Goal: Task Accomplishment & Management: Manage account settings

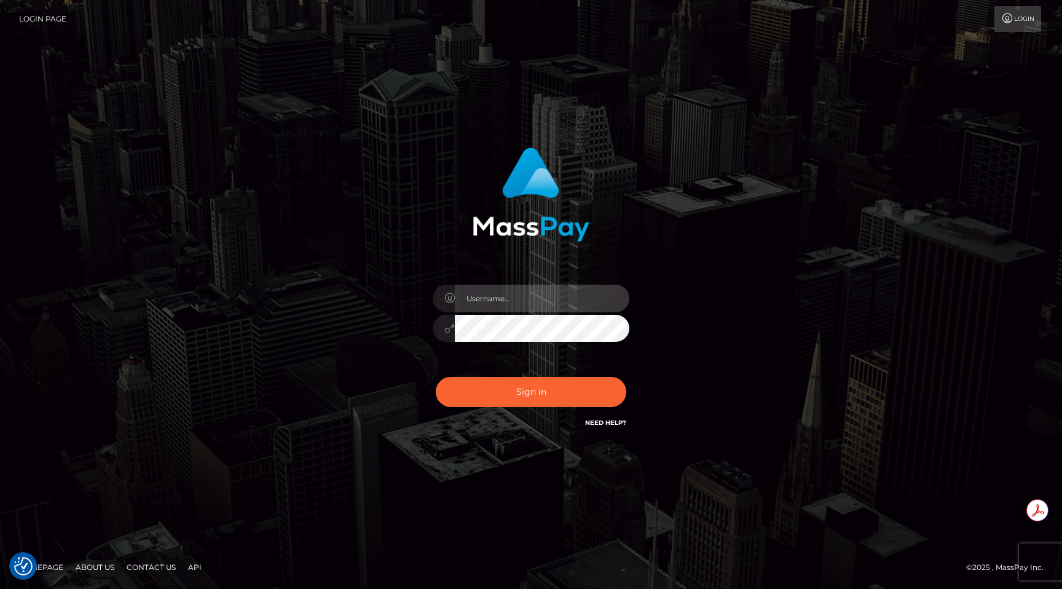
type input "egblue"
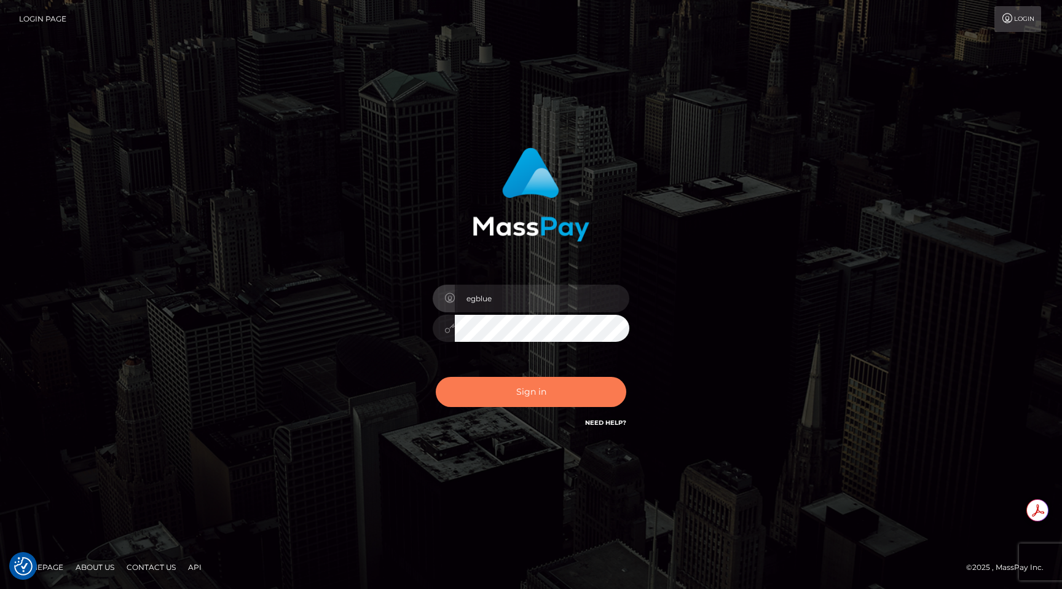
click at [596, 386] on button "Sign in" at bounding box center [531, 392] width 191 height 30
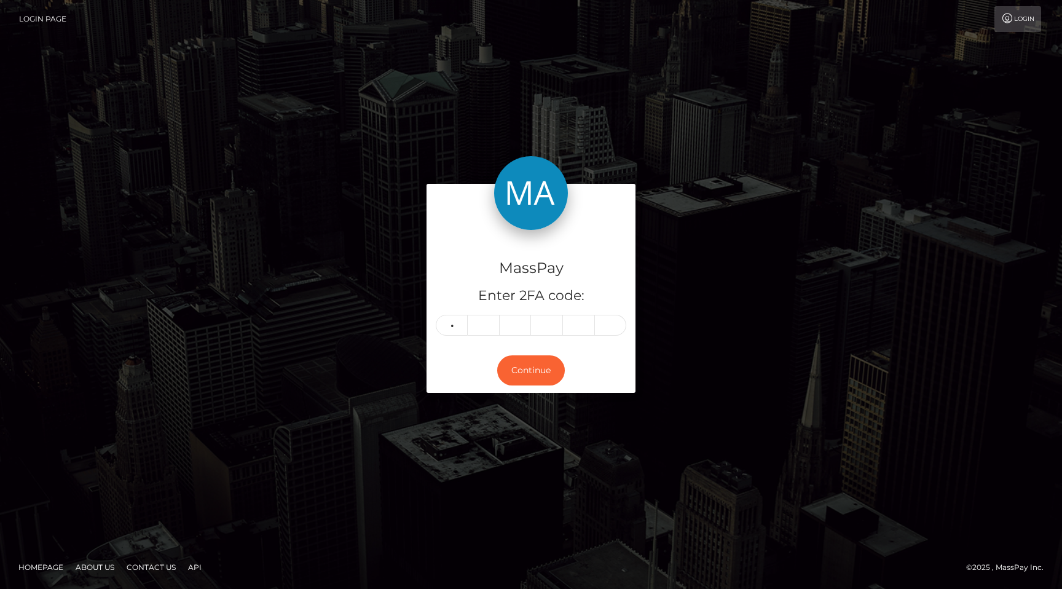
type input "3"
type input "2"
type input "4"
type input "5"
type input "7"
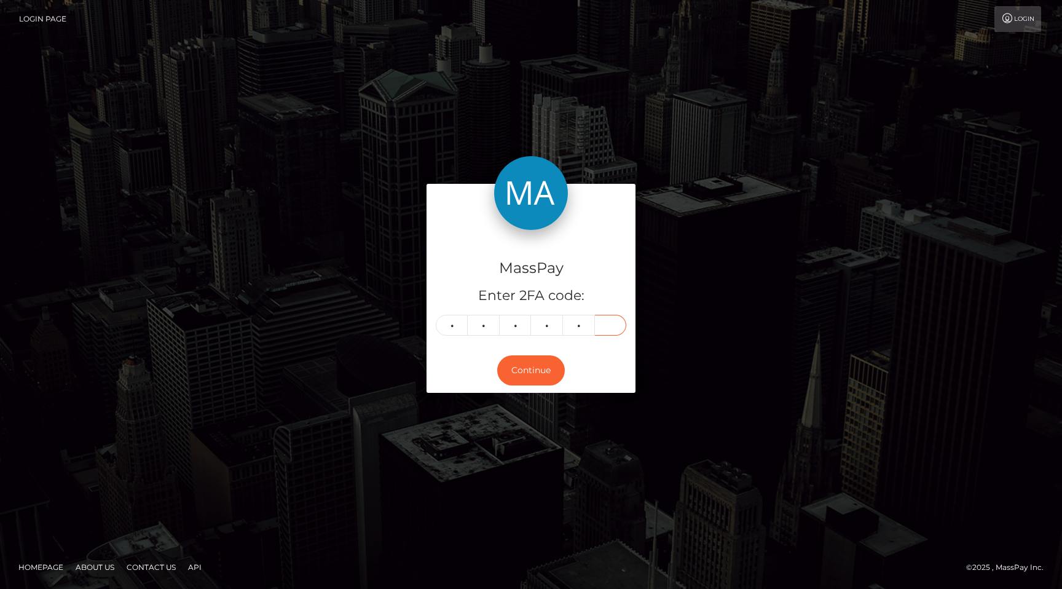
type input "9"
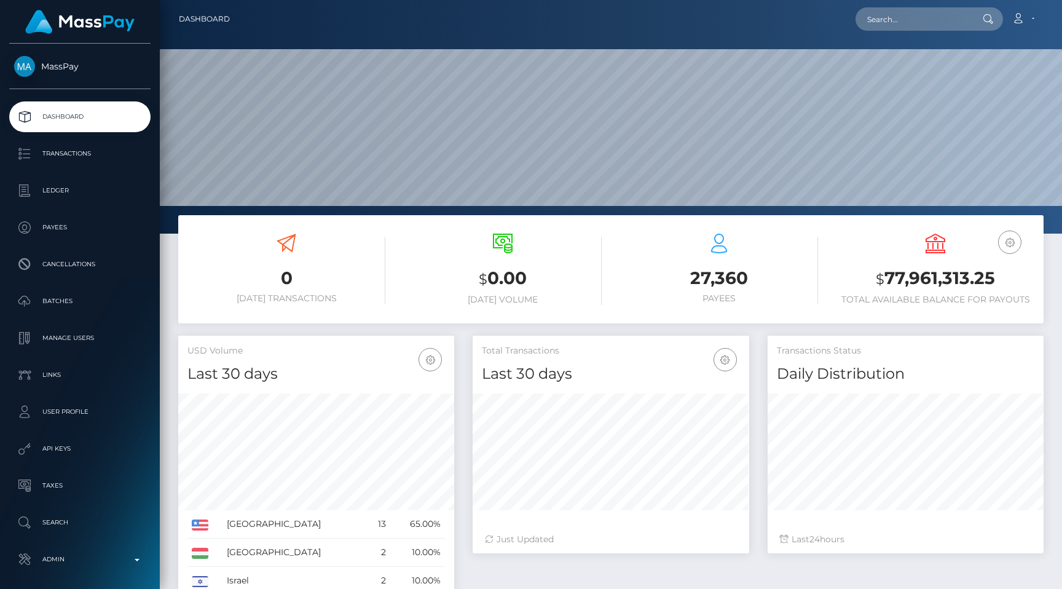
scroll to position [218, 276]
click at [908, 19] on input "text" at bounding box center [914, 18] width 116 height 23
paste input "Compliance review required. Please provide a recent bank statement using the se…"
type input "Compliance review required. Please provide a recent bank statement using the se…"
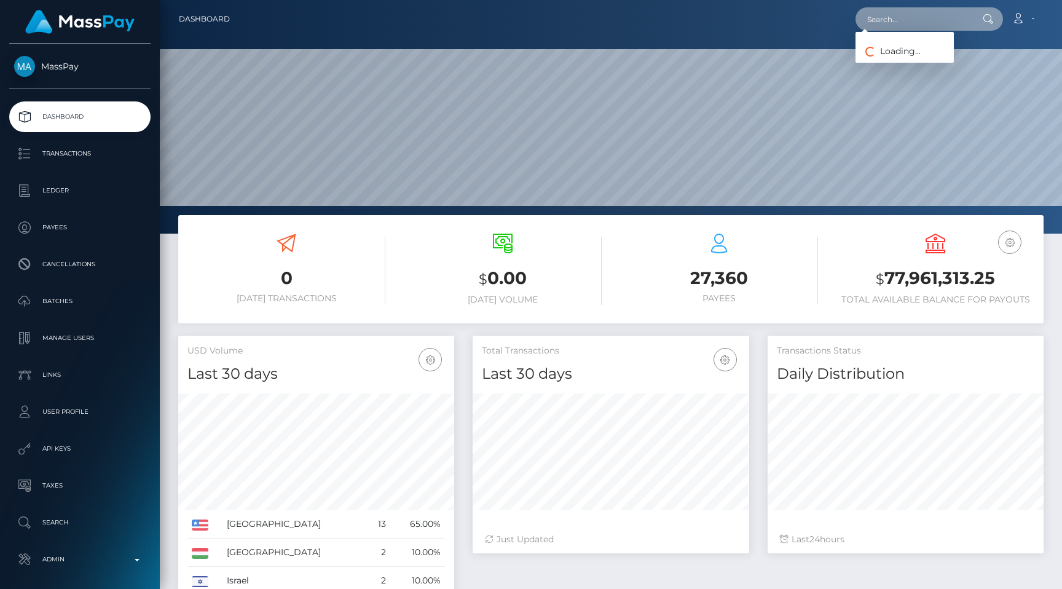
scroll to position [0, 0]
paste input "8b6a4942-686b-11f0-a026-06178c1a380f"
type input "8b6a4942-686b-11f0-a026-06178c1a380f"
click at [915, 60] on link "JOHNATHON James LEWIS" at bounding box center [905, 63] width 98 height 23
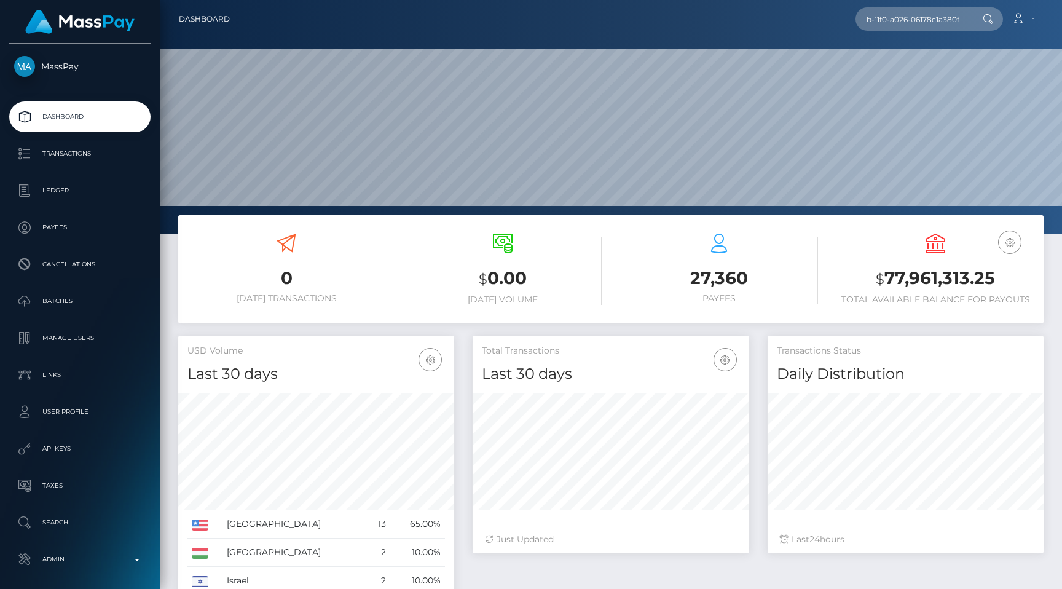
scroll to position [0, 0]
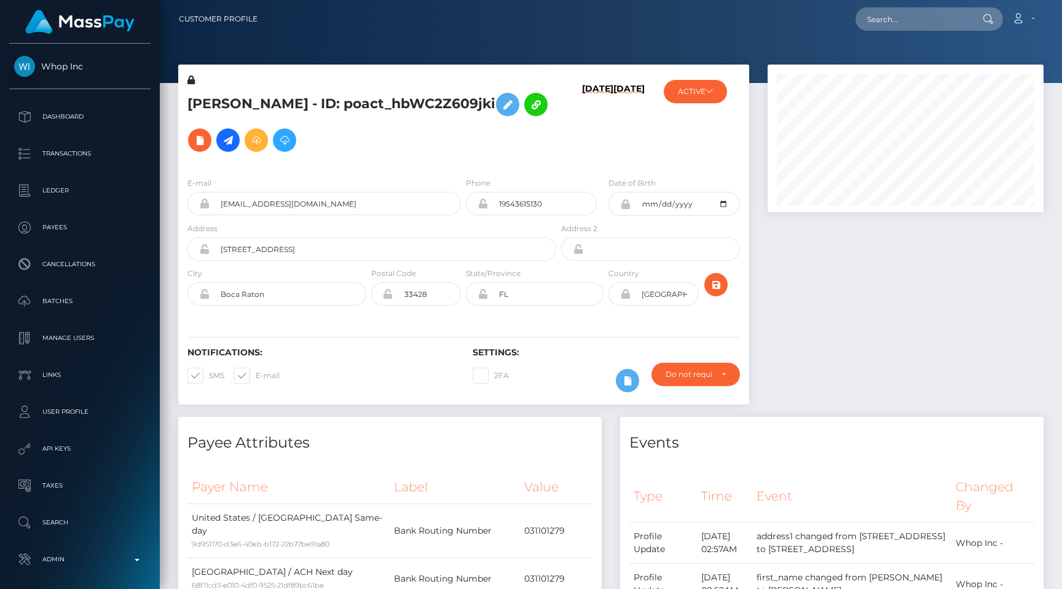
scroll to position [148, 276]
click at [698, 90] on button "ACTIVE" at bounding box center [695, 91] width 63 height 23
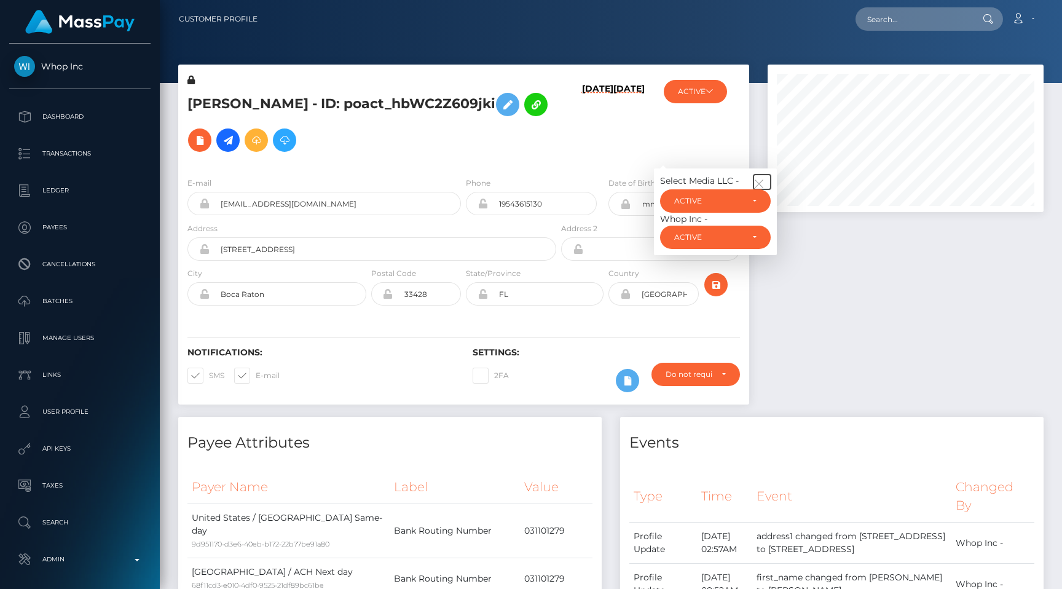
click at [762, 175] on button "button" at bounding box center [762, 182] width 17 height 15
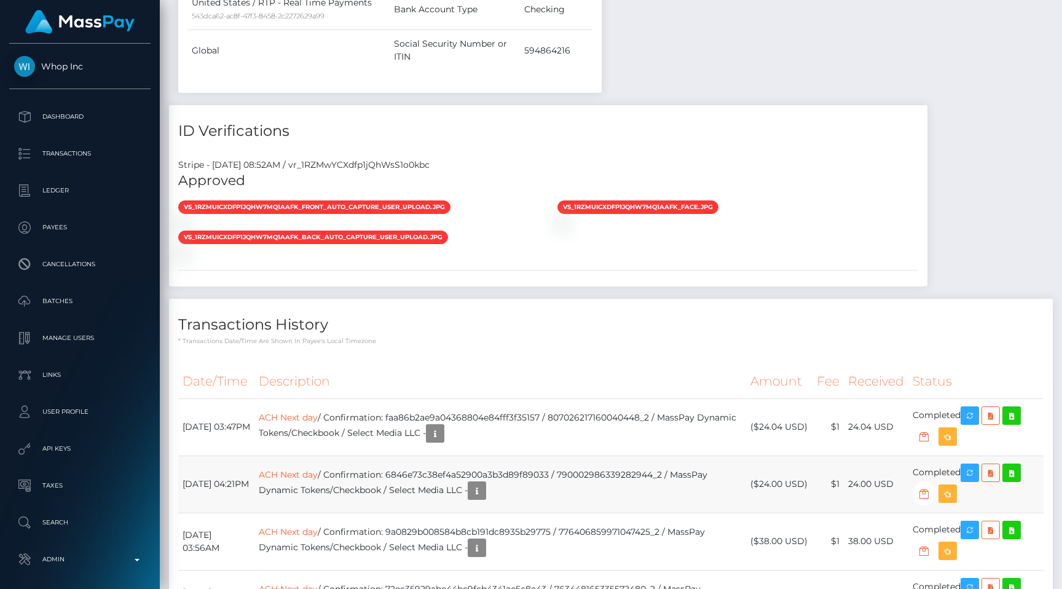
scroll to position [2083, 0]
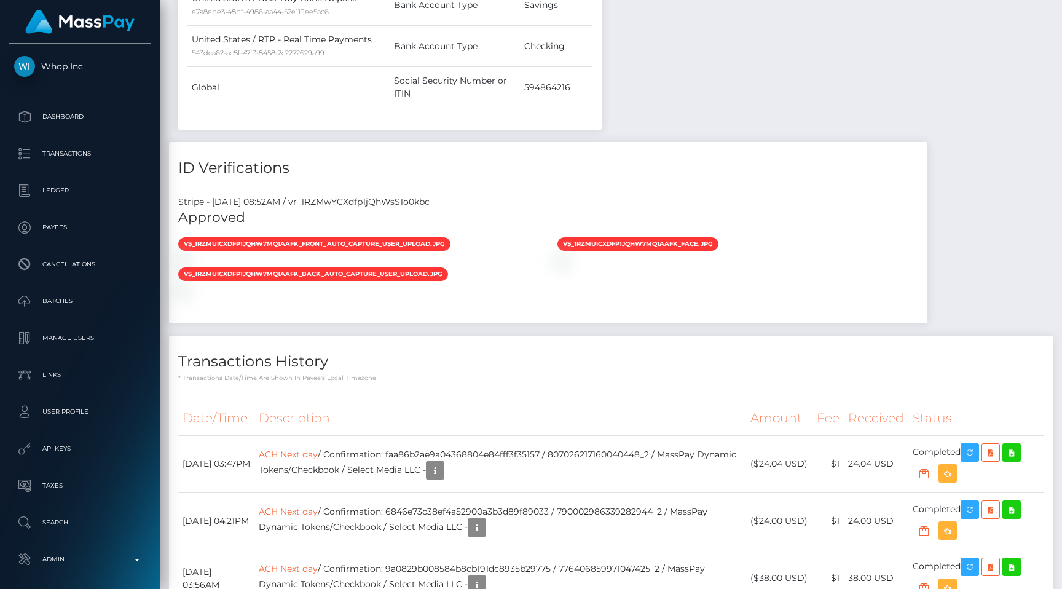
click at [389, 196] on div "Stripe - July 24, 2025 08:52AM / vr_1RZMwYCXdfp1jQhWsS1o0kbc" at bounding box center [548, 202] width 759 height 13
copy div "vr_1RZMwYCXdfp1jQhWsS1o0kbc"
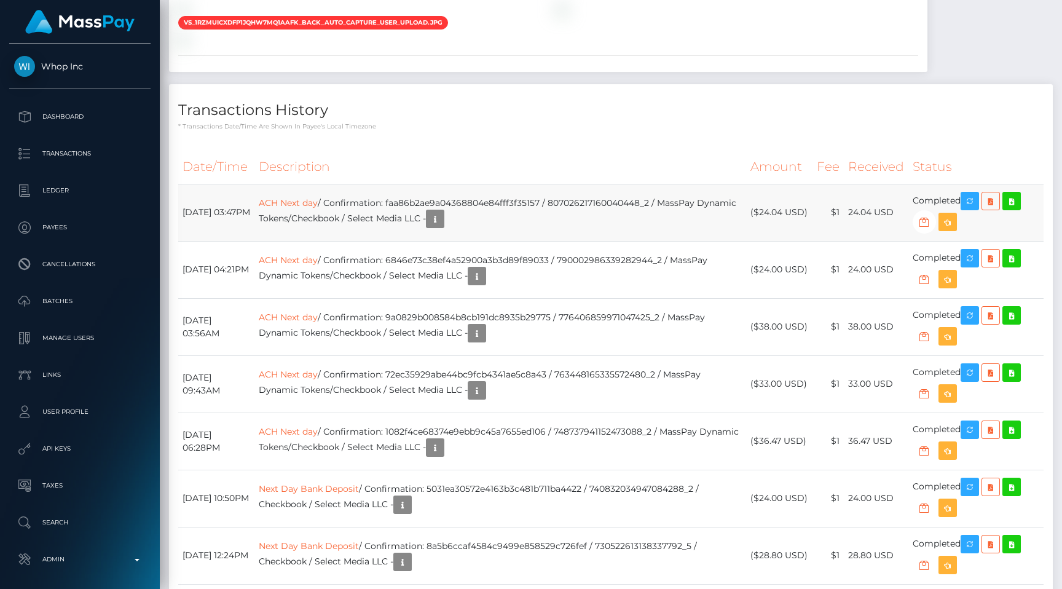
scroll to position [2201, 0]
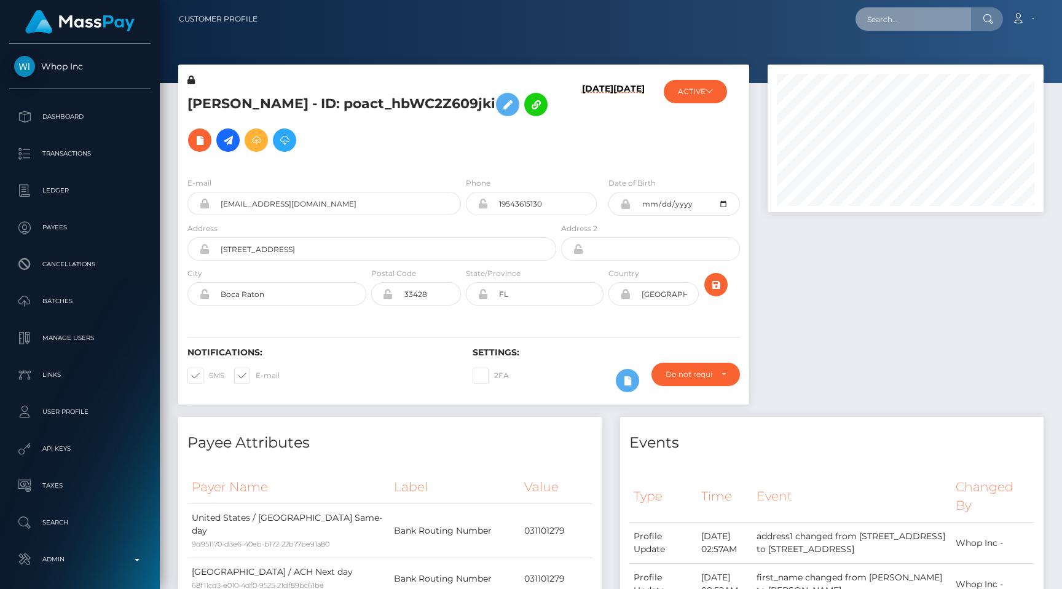
click at [914, 22] on input "text" at bounding box center [914, 18] width 116 height 23
paste input "poact_KNpt9YbLtZux"
type input "poact_KNpt9YbLtZux"
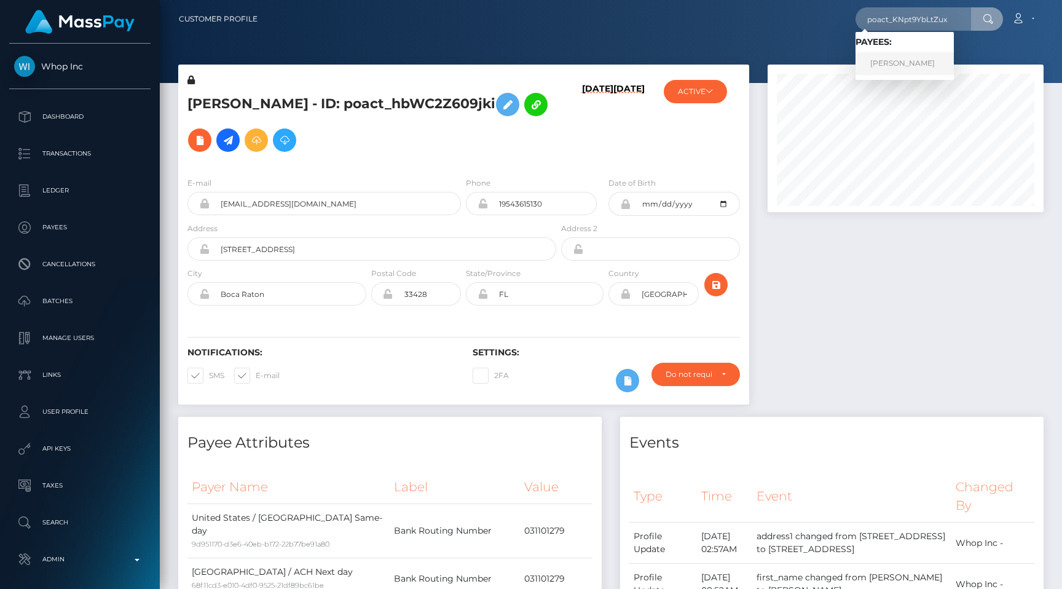
click at [903, 60] on link "Kevin Klempar" at bounding box center [905, 63] width 98 height 23
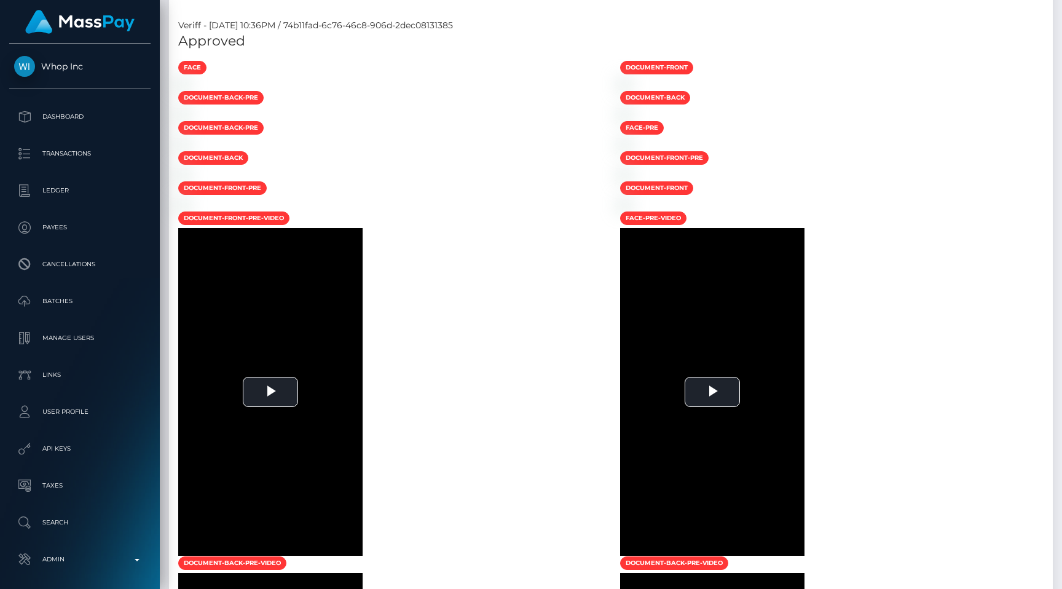
scroll to position [932, 0]
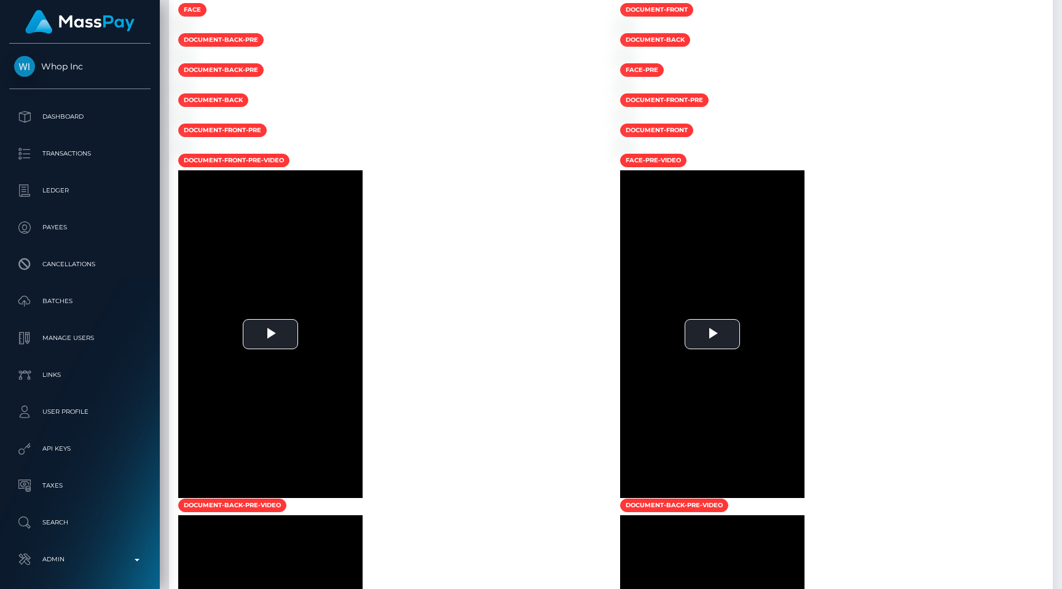
click at [509, 33] on div at bounding box center [390, 26] width 442 height 13
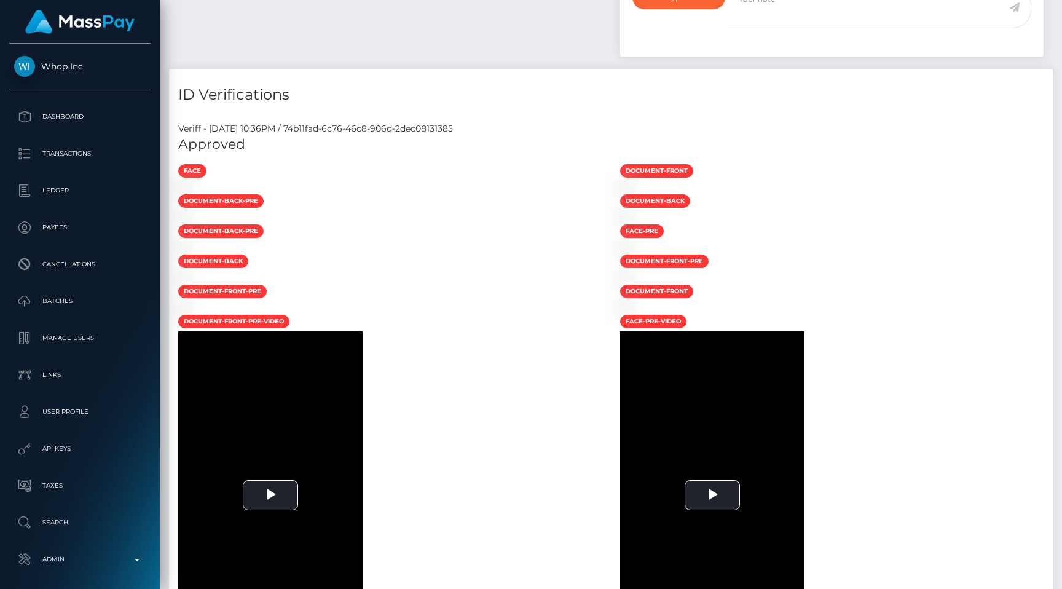
scroll to position [148, 276]
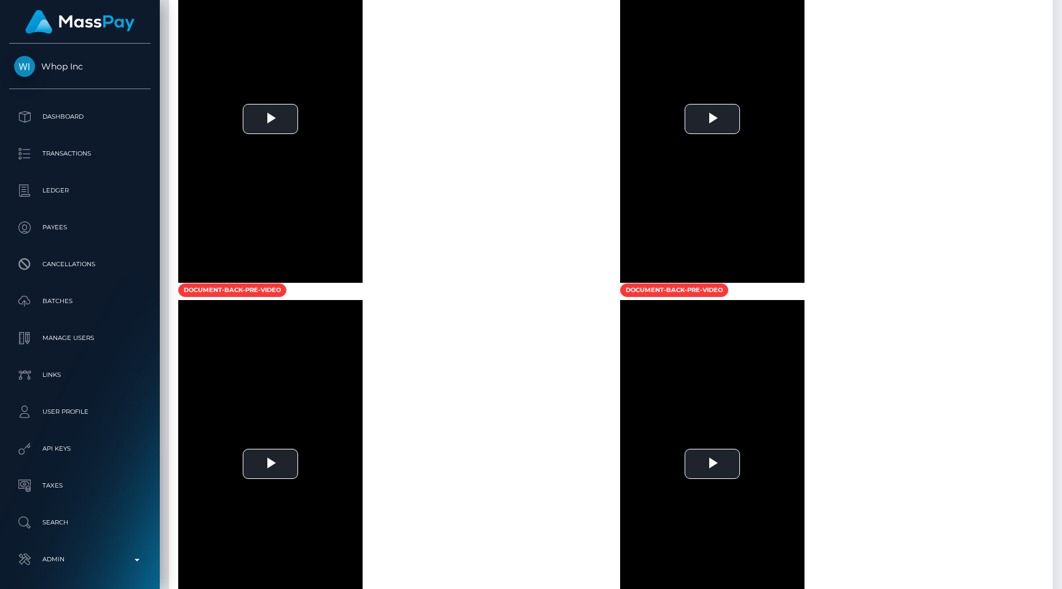
scroll to position [1203, 0]
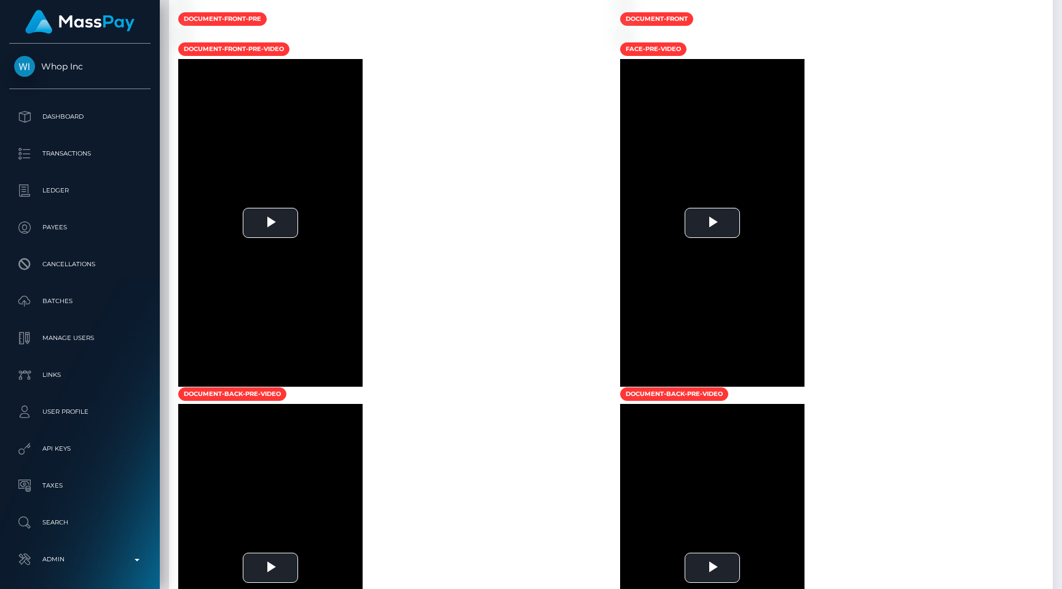
scroll to position [975, 0]
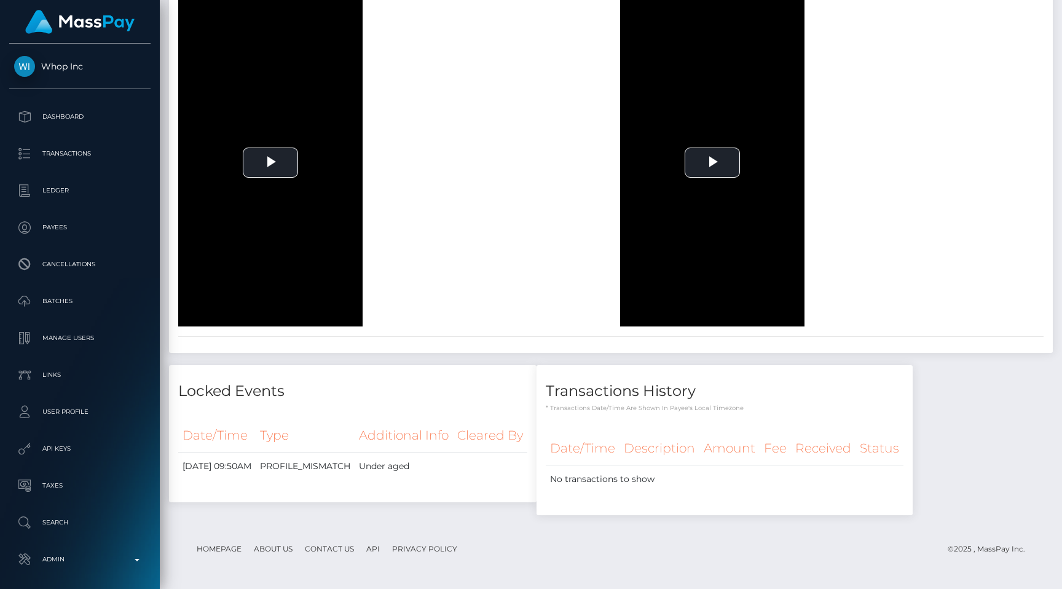
scroll to position [1927, 0]
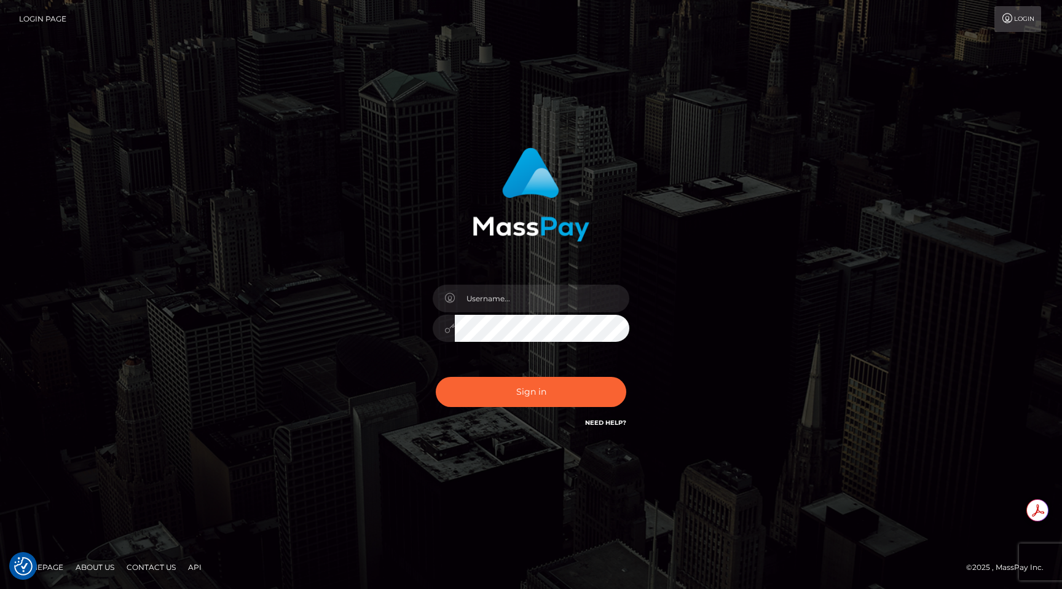
type input "egblue"
click at [522, 382] on button "Sign in" at bounding box center [531, 392] width 191 height 30
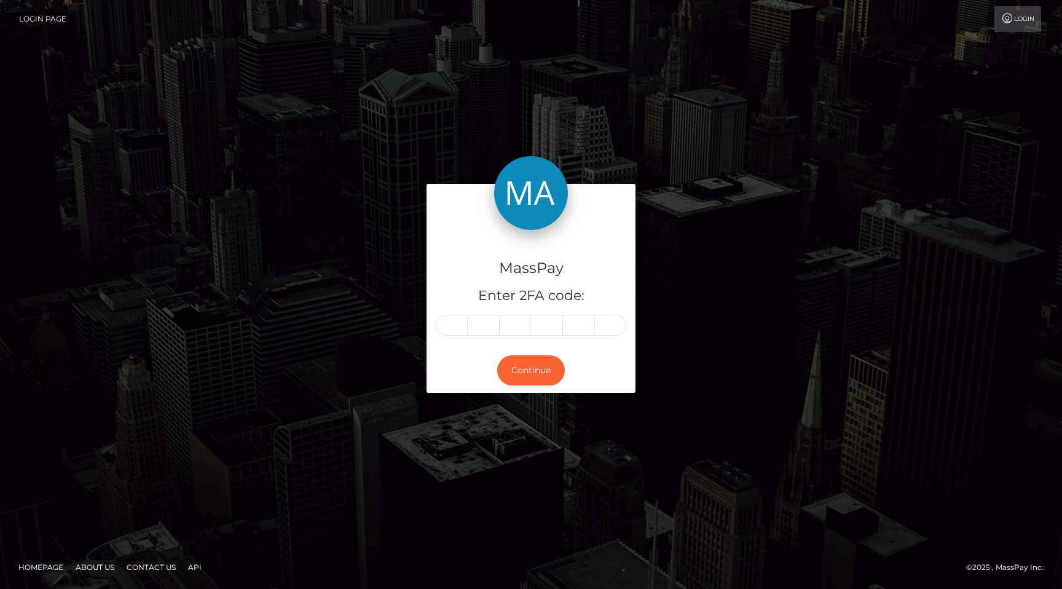
click at [454, 331] on input "text" at bounding box center [452, 325] width 32 height 21
type input "9"
type input "0"
type input "7"
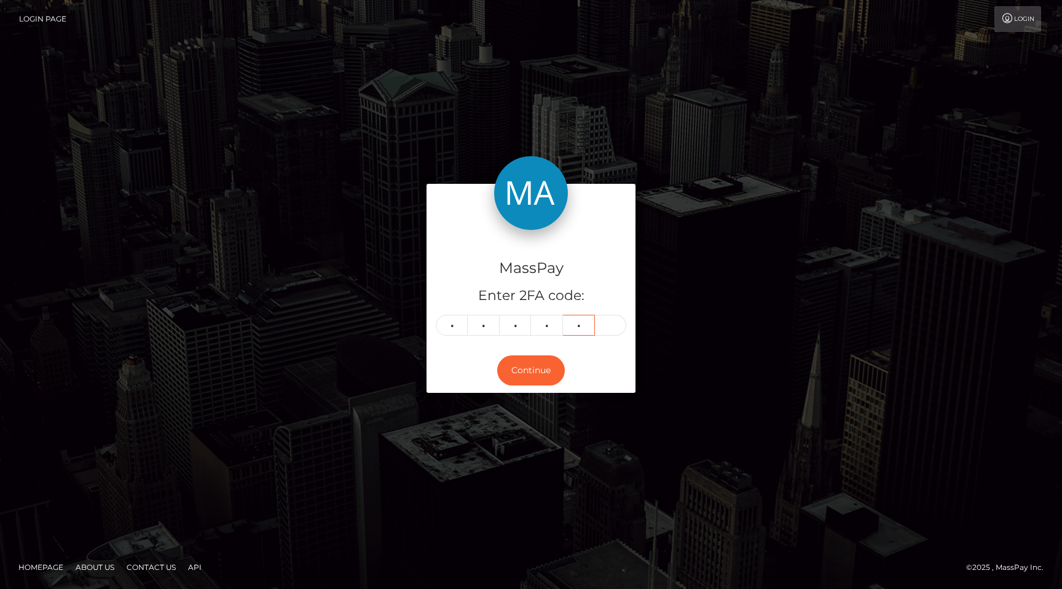
type input "6"
type input "1"
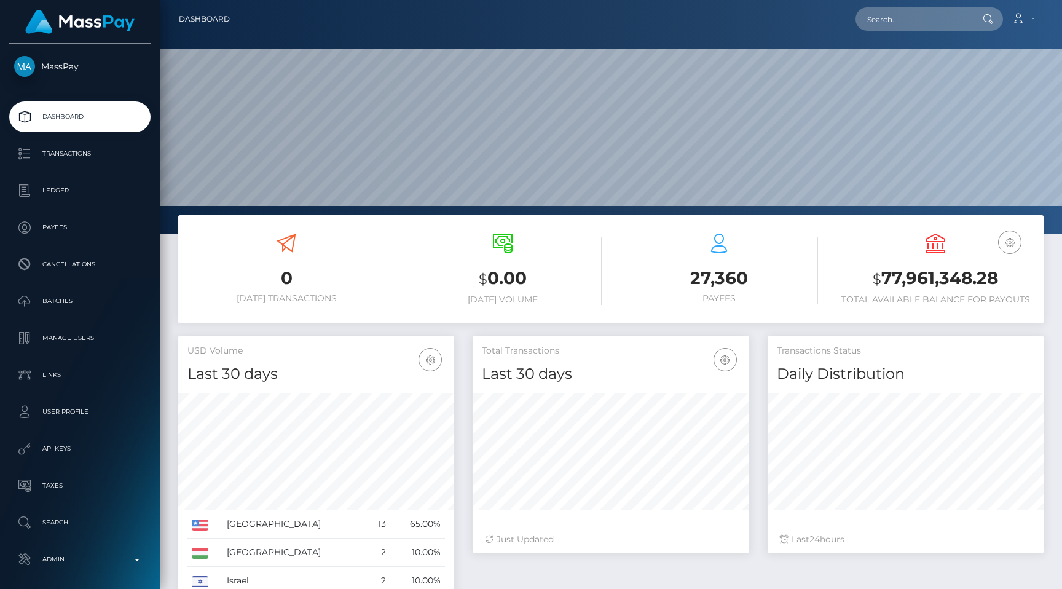
scroll to position [218, 276]
click at [919, 19] on input "text" at bounding box center [914, 18] width 116 height 23
paste input "9084a0fa-45a3-4ada-a19b-9d8fc94903d5"
type input "9084a0fa-45a3-4ada-a19b-9d8fc94903d5"
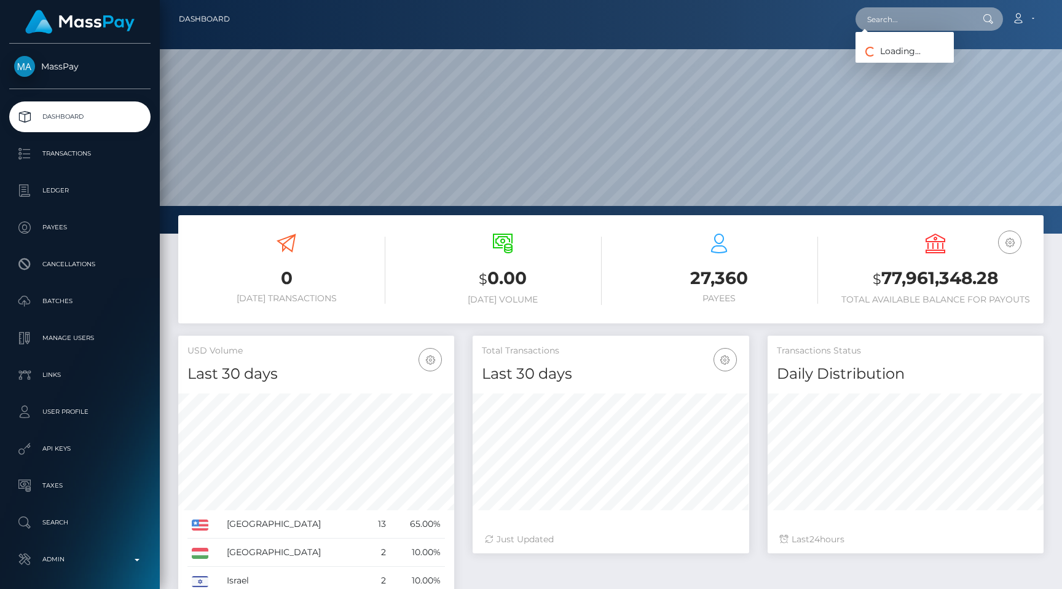
scroll to position [0, 0]
paste input "poact_KNpt9YbLtZux"
type input "poact_KNpt9YbLtZux"
click at [904, 63] on link "[PERSON_NAME]" at bounding box center [905, 63] width 98 height 23
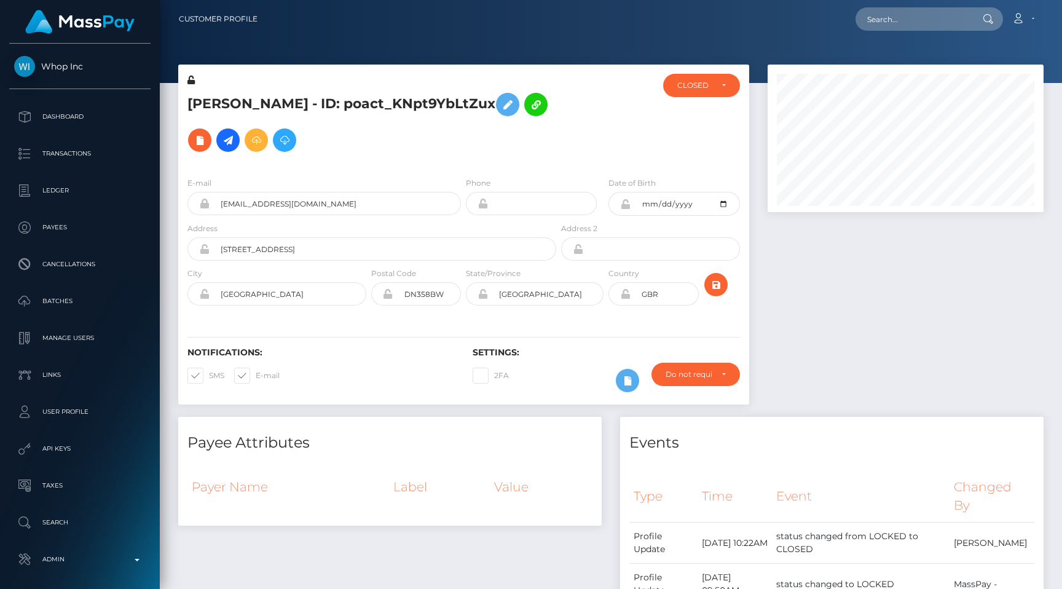
scroll to position [148, 276]
click at [761, 65] on div at bounding box center [906, 241] width 295 height 352
click at [785, 303] on div at bounding box center [906, 241] width 295 height 352
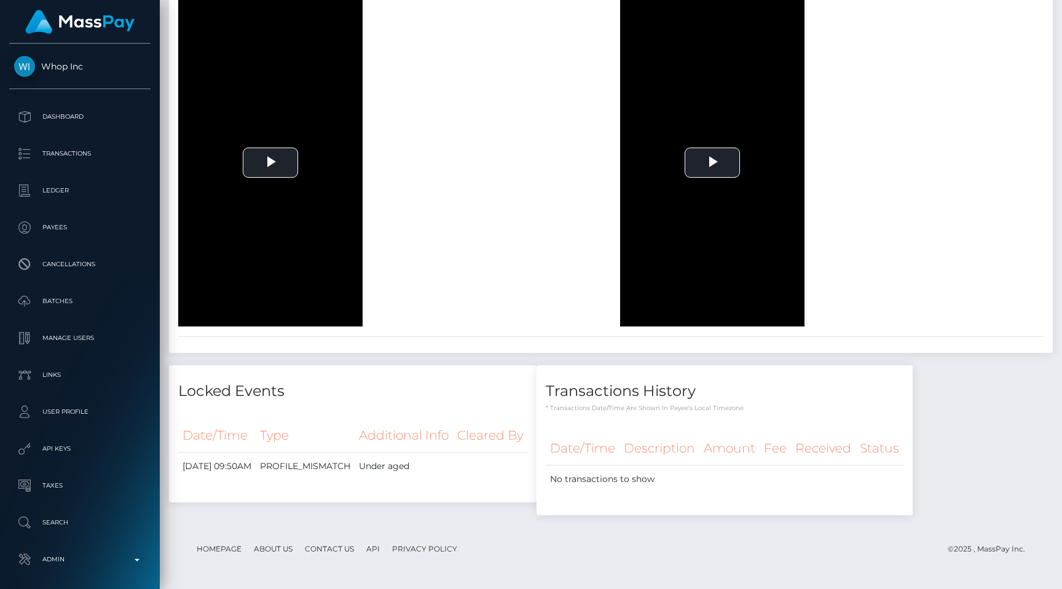
scroll to position [2983, 0]
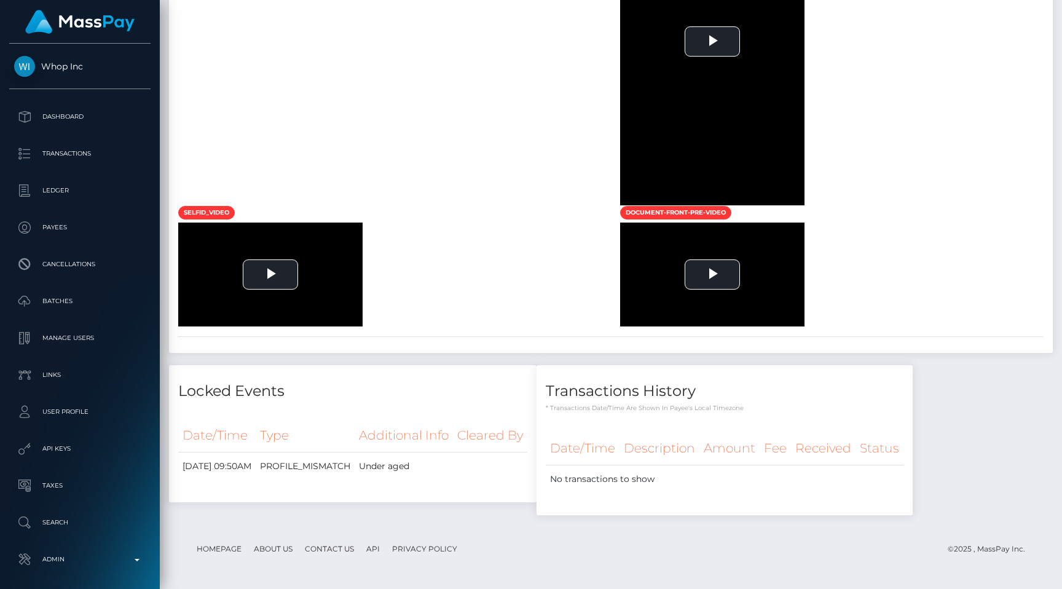
scroll to position [148, 276]
click at [713, 275] on span "Video Player" at bounding box center [713, 275] width 0 height 0
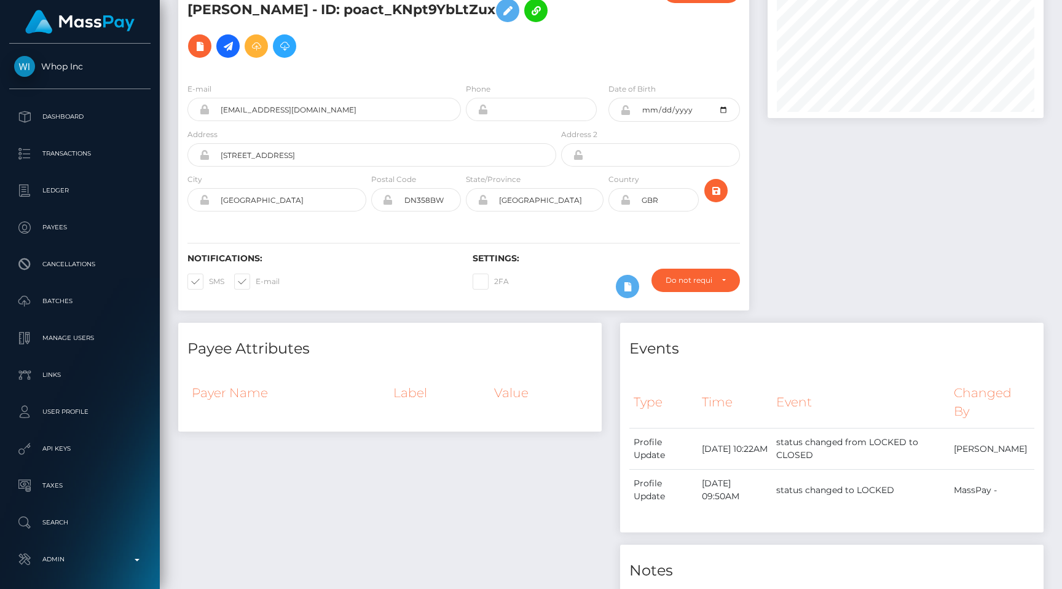
scroll to position [0, 0]
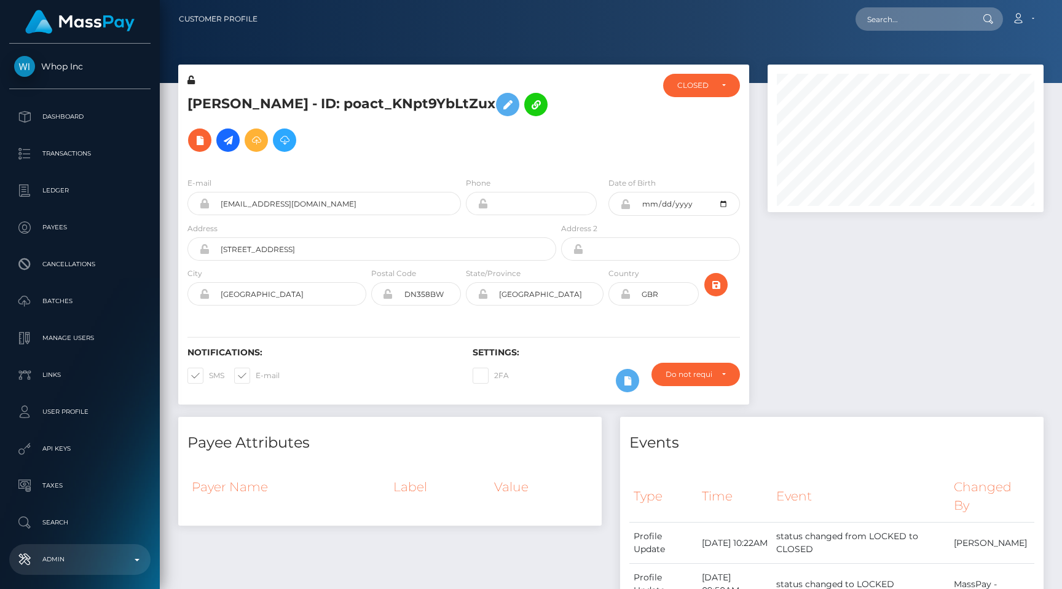
click at [50, 551] on p "Admin" at bounding box center [80, 559] width 132 height 18
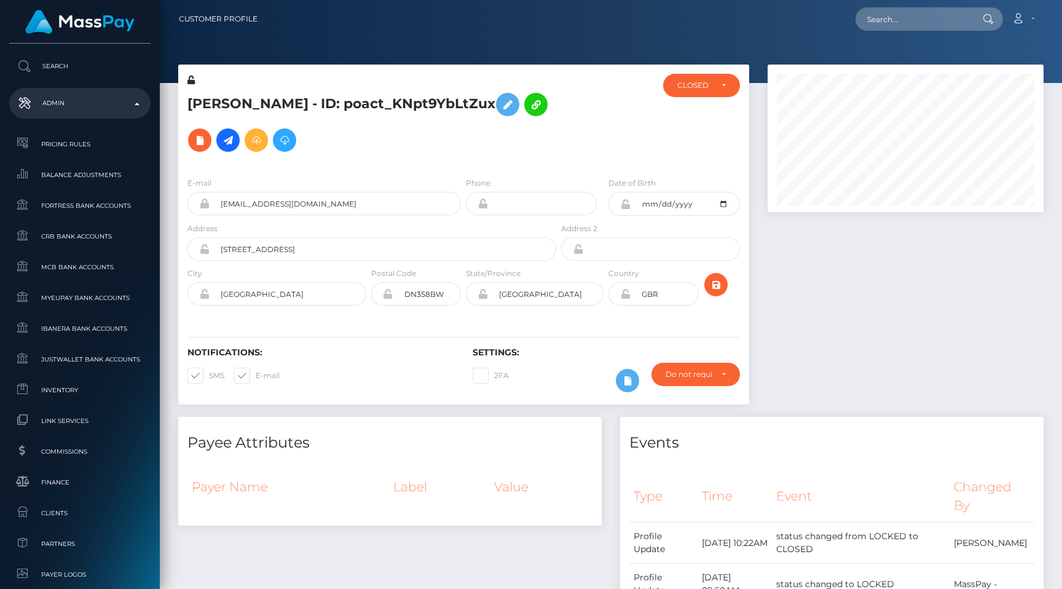
scroll to position [606, 0]
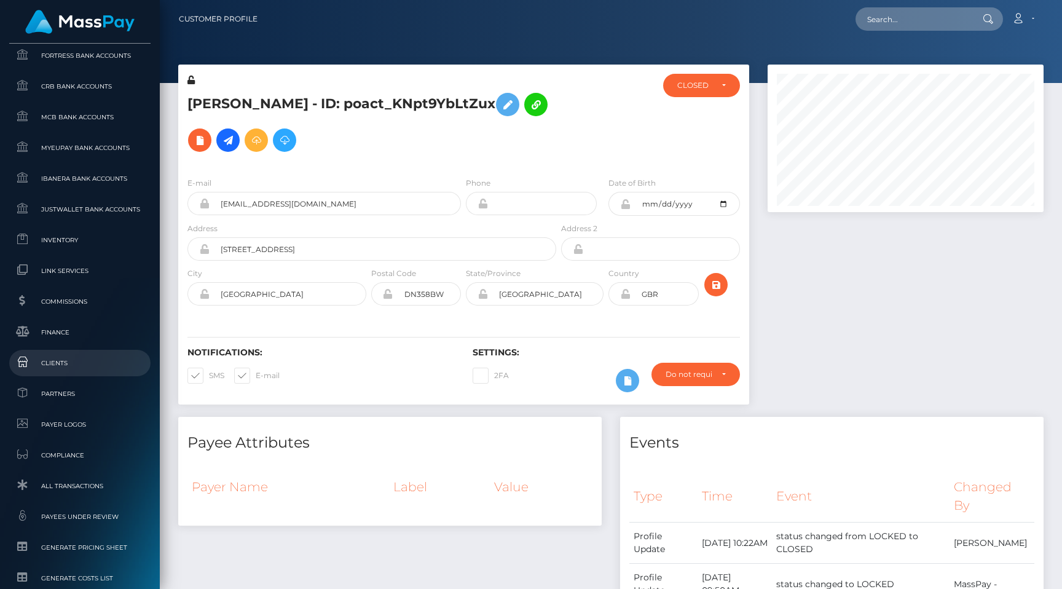
click at [82, 357] on span "Clients" at bounding box center [80, 363] width 132 height 14
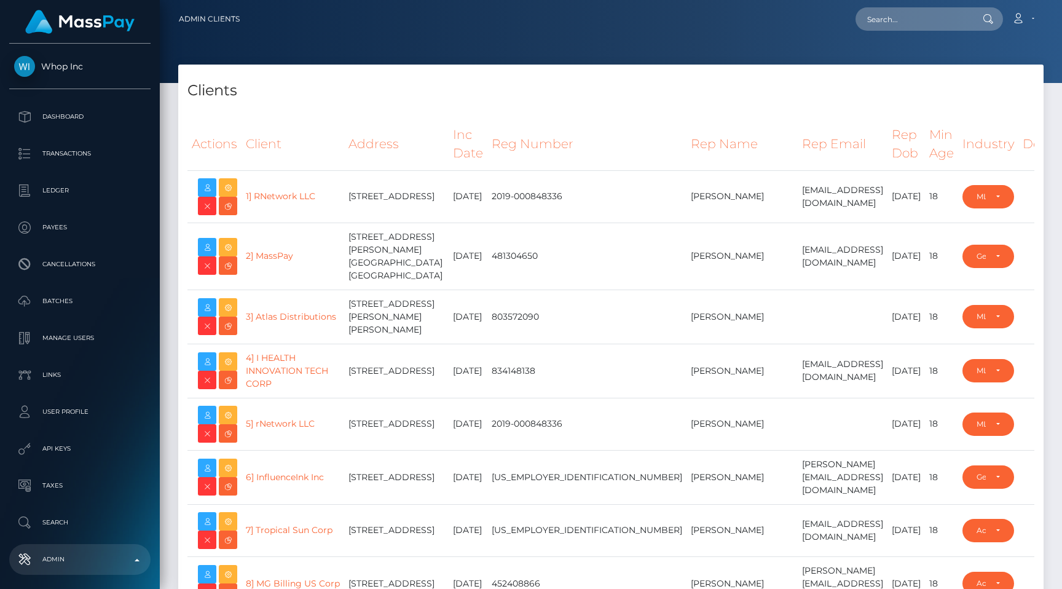
select select "223"
type input "egblue"
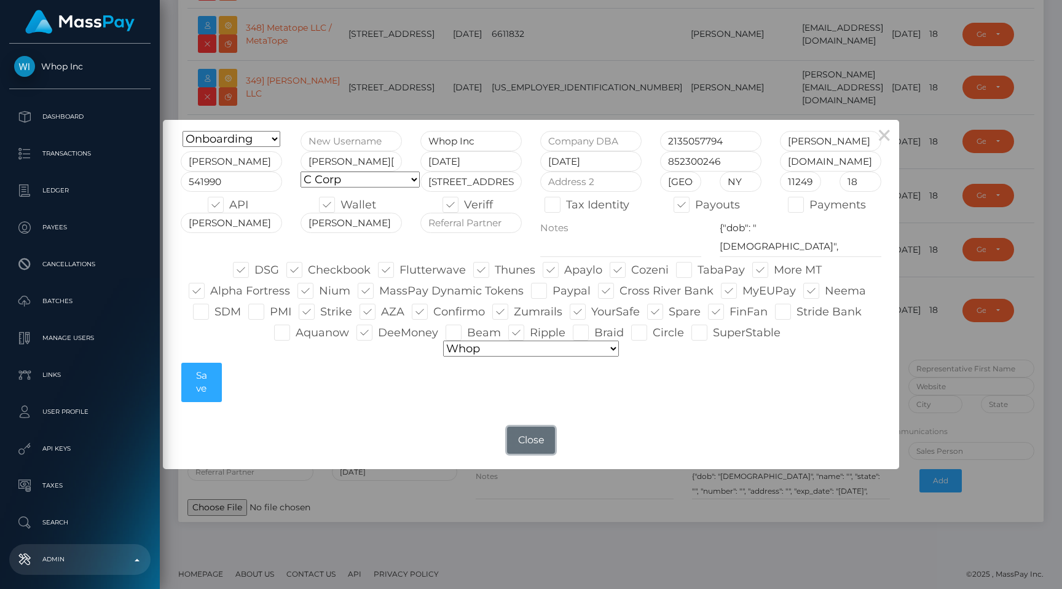
click at [517, 437] on button "Close" at bounding box center [531, 440] width 48 height 27
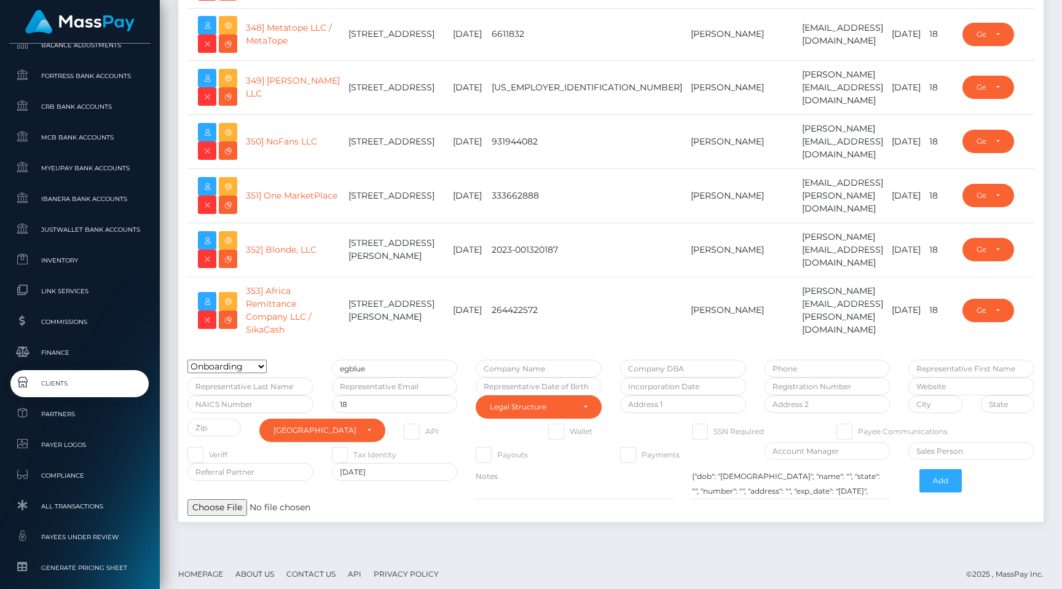
scroll to position [681, 0]
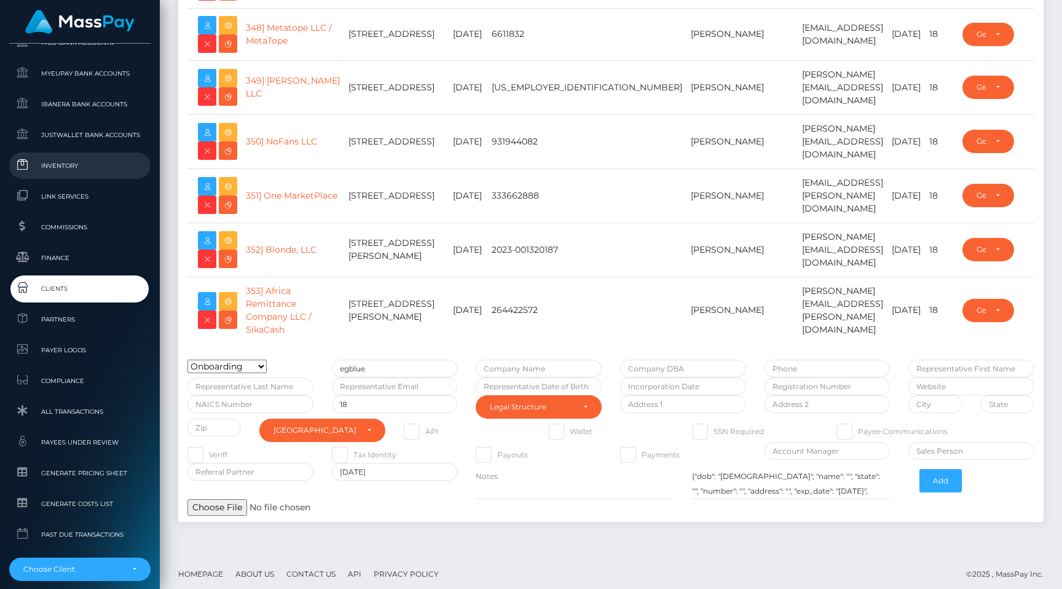
click at [73, 172] on span "Inventory" at bounding box center [80, 166] width 132 height 14
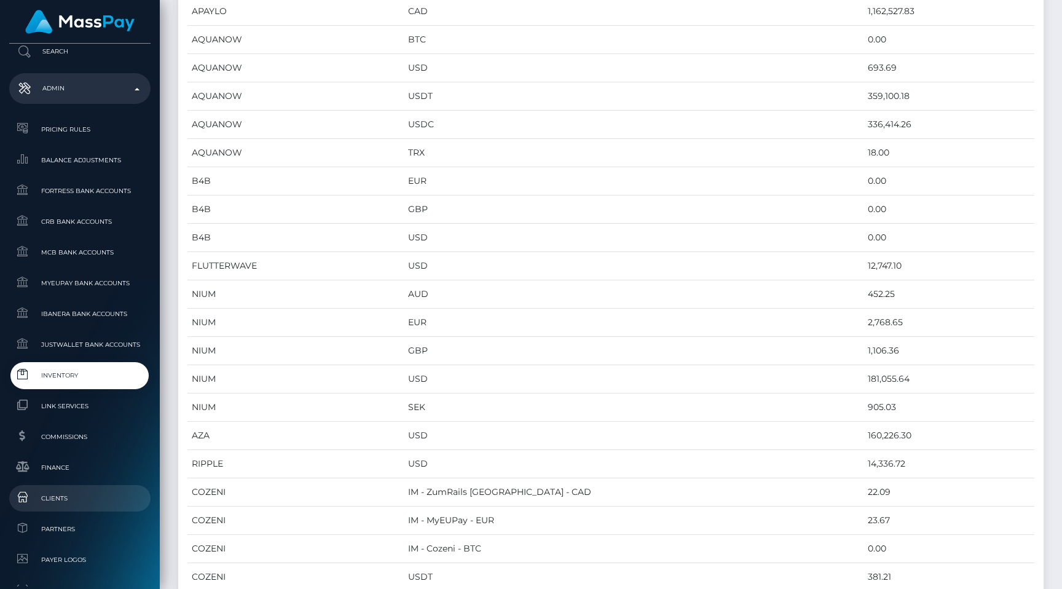
scroll to position [482, 0]
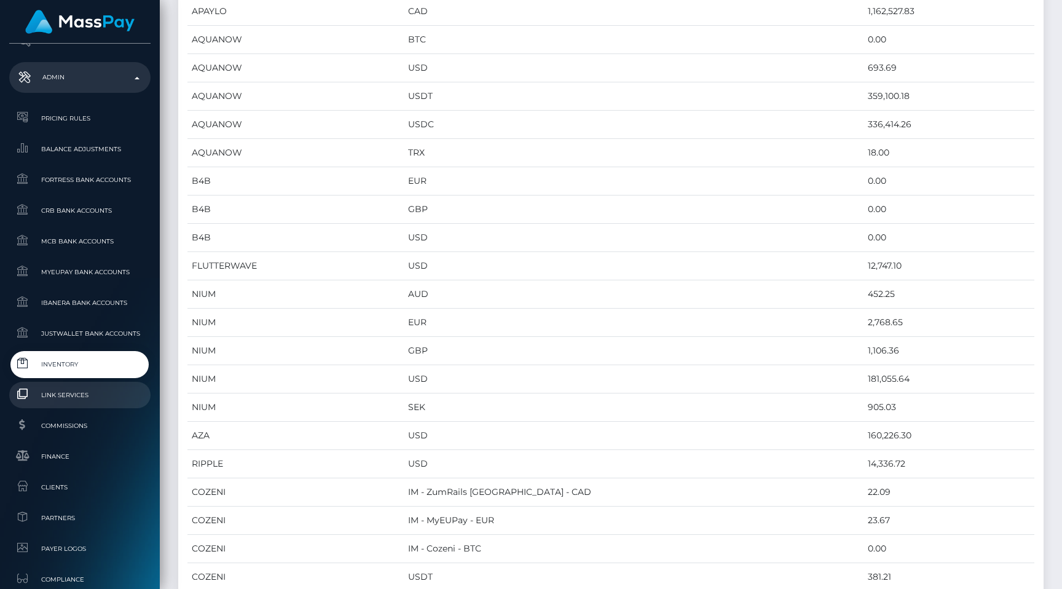
click at [81, 389] on span "Link Services" at bounding box center [80, 395] width 132 height 14
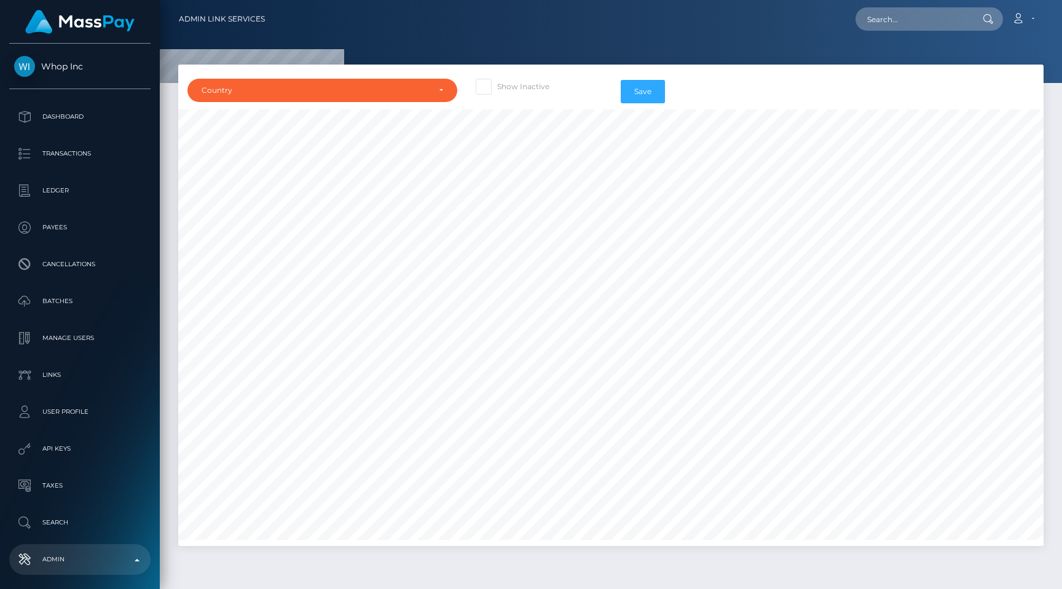
click at [505, 87] on label "Show Inactive" at bounding box center [513, 87] width 74 height 16
click at [505, 87] on input "Show Inactive" at bounding box center [501, 83] width 8 height 8
checkbox input "true"
click at [405, 88] on div "Country" at bounding box center [316, 90] width 228 height 10
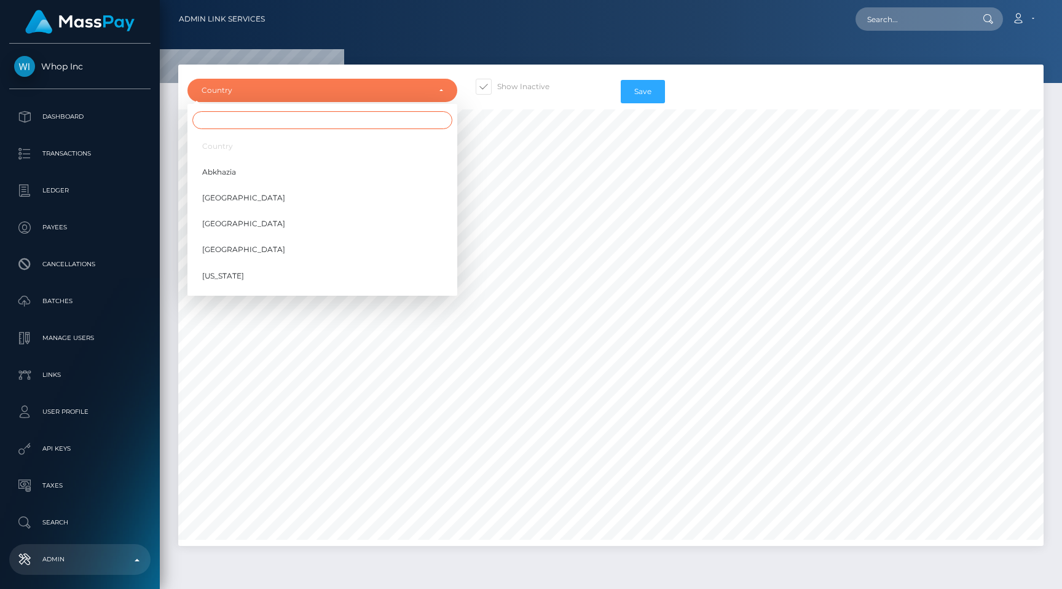
click at [387, 127] on input "Search" at bounding box center [322, 120] width 260 height 18
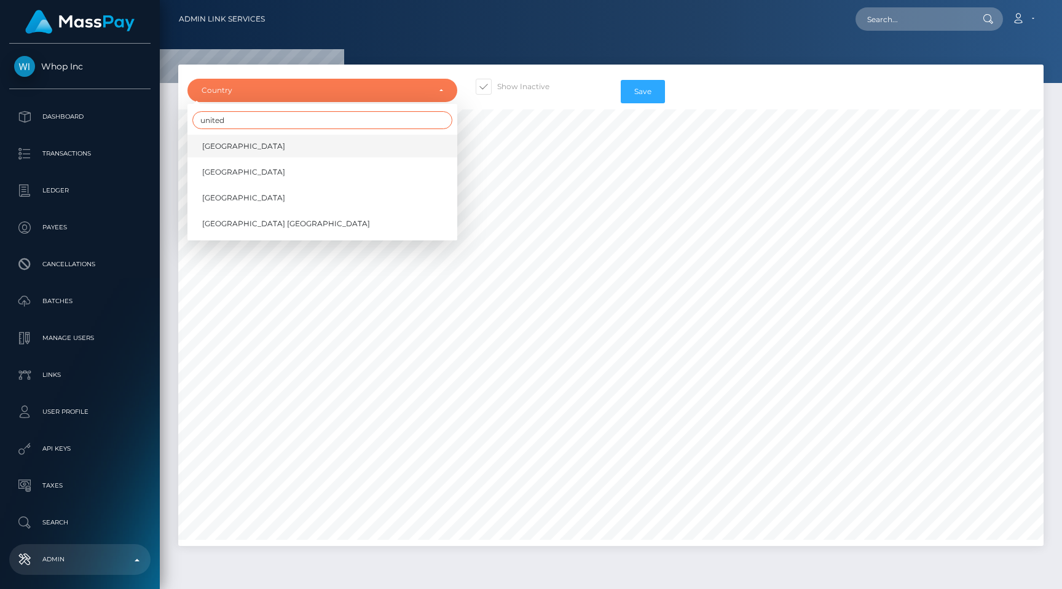
type input "united"
click at [343, 149] on link "[GEOGRAPHIC_DATA]" at bounding box center [323, 146] width 270 height 23
select select "AE"
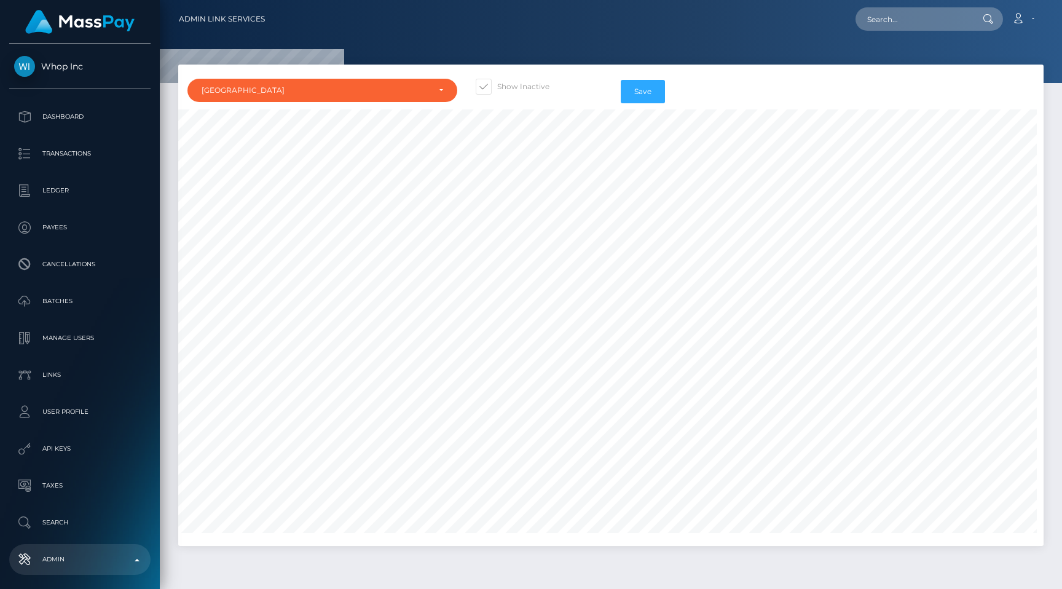
scroll to position [519, 320]
click at [662, 95] on button "Save" at bounding box center [643, 91] width 44 height 23
click at [656, 90] on button "Save" at bounding box center [643, 91] width 44 height 23
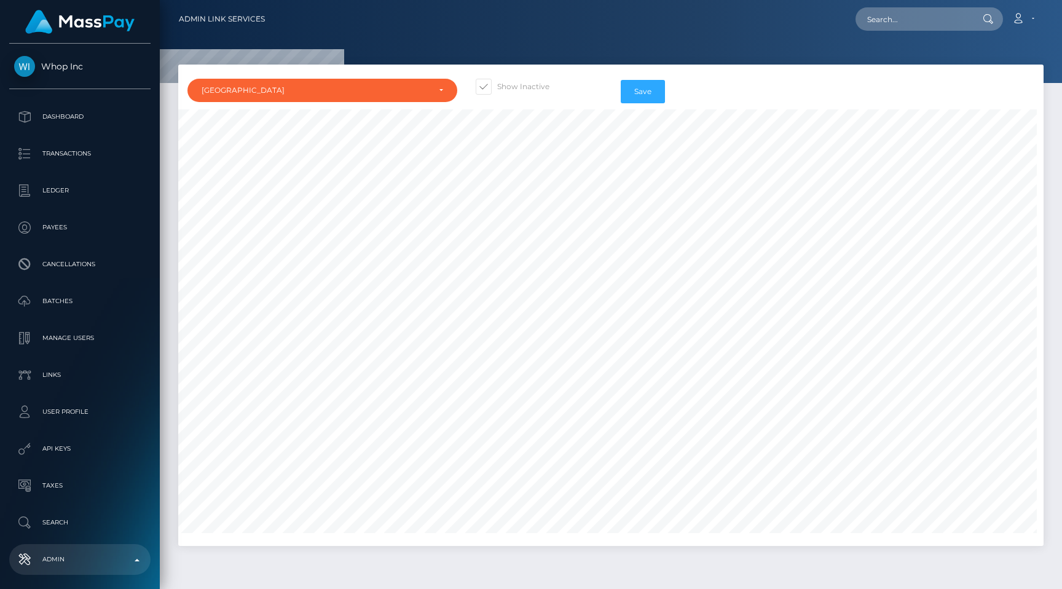
click at [706, 65] on div "Country [GEOGRAPHIC_DATA] [GEOGRAPHIC_DATA] [GEOGRAPHIC_DATA] [GEOGRAPHIC_DATA]…" at bounding box center [611, 305] width 866 height 481
